Goal: Information Seeking & Learning: Learn about a topic

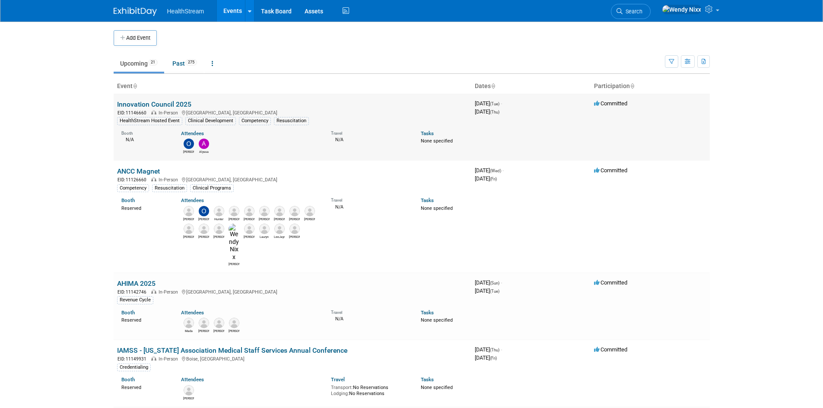
click at [181, 106] on link "Innovation Council 2025" at bounding box center [154, 104] width 74 height 8
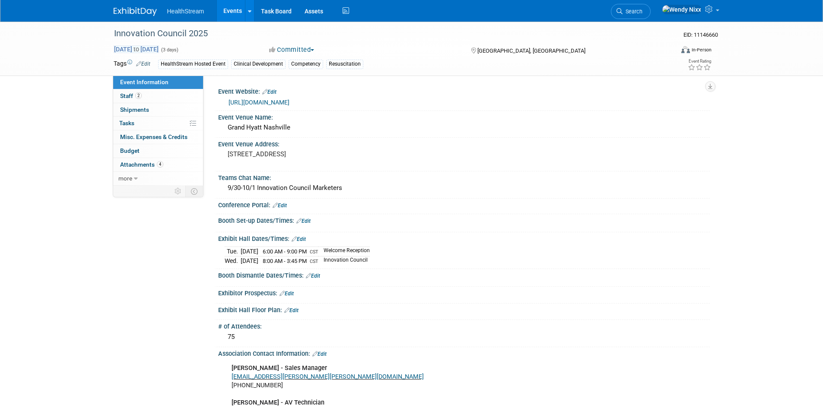
click at [159, 48] on span "Sep 30, 2025 to Oct 2, 2025" at bounding box center [136, 49] width 45 height 8
select select "8"
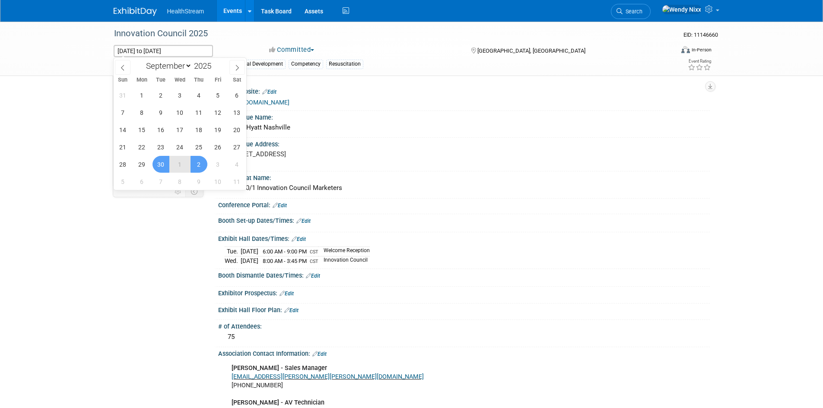
click at [185, 164] on span "1" at bounding box center [179, 164] width 17 height 17
type input "Oct 1, 2025"
click at [159, 160] on span "30" at bounding box center [160, 164] width 17 height 17
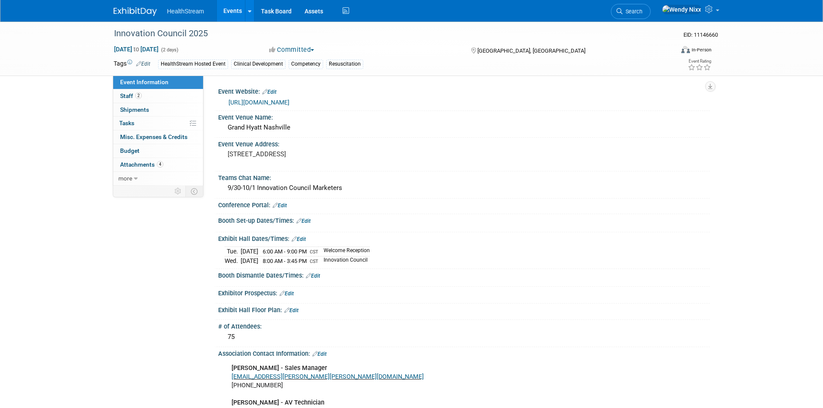
click at [234, 6] on link "Events" at bounding box center [233, 11] width 32 height 22
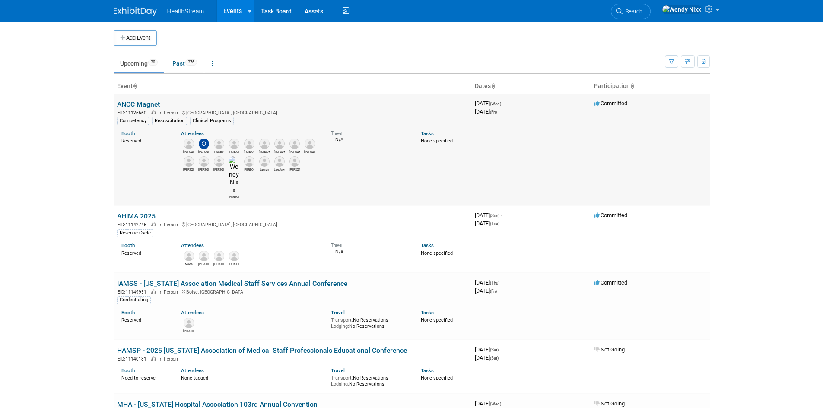
click at [153, 102] on link "ANCC Magnet" at bounding box center [138, 104] width 43 height 8
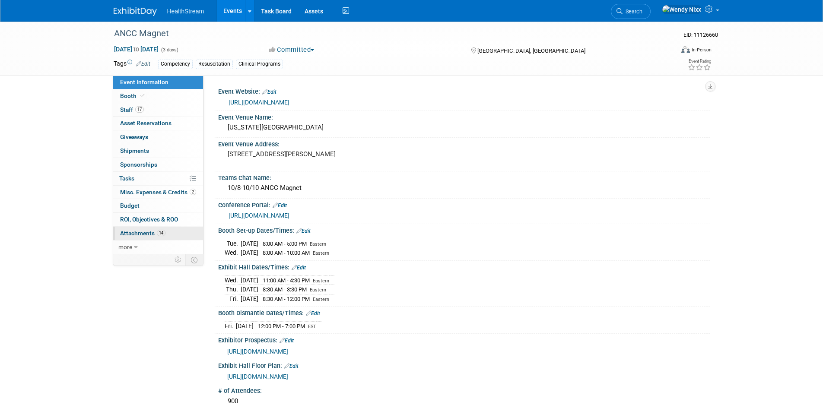
click at [142, 234] on span "Attachments 14" at bounding box center [142, 233] width 45 height 7
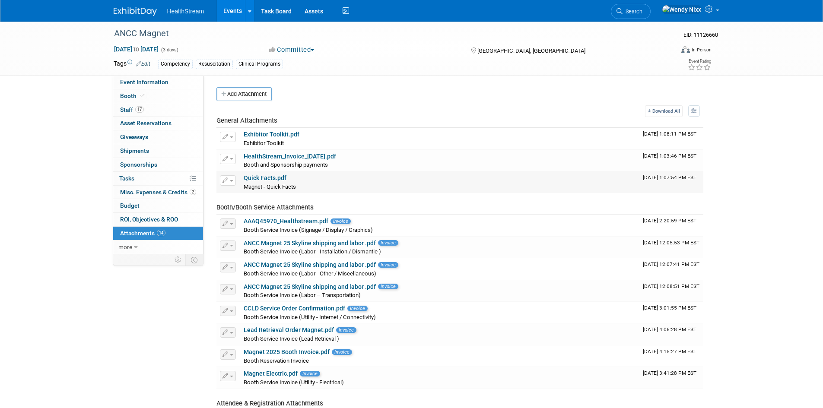
click at [275, 177] on link "Quick Facts.pdf" at bounding box center [265, 178] width 43 height 7
